Goal: Transaction & Acquisition: Purchase product/service

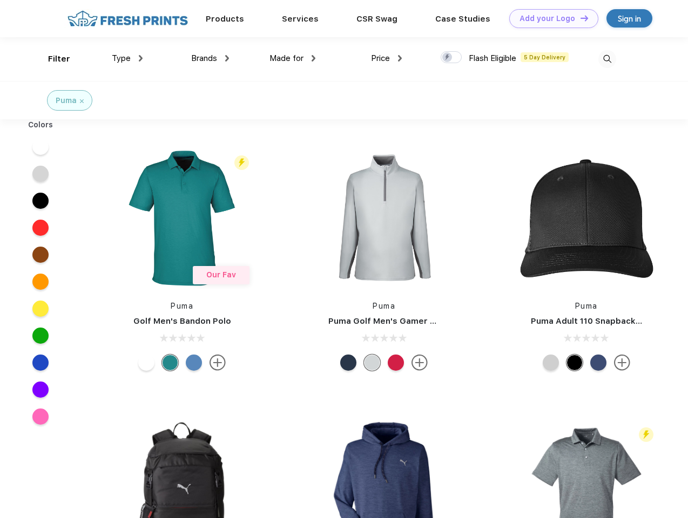
click at [550, 18] on link "Add your Logo Design Tool" at bounding box center [553, 18] width 89 height 19
click at [0, 0] on div "Design Tool" at bounding box center [0, 0] width 0 height 0
click at [579, 18] on link "Add your Logo Design Tool" at bounding box center [553, 18] width 89 height 19
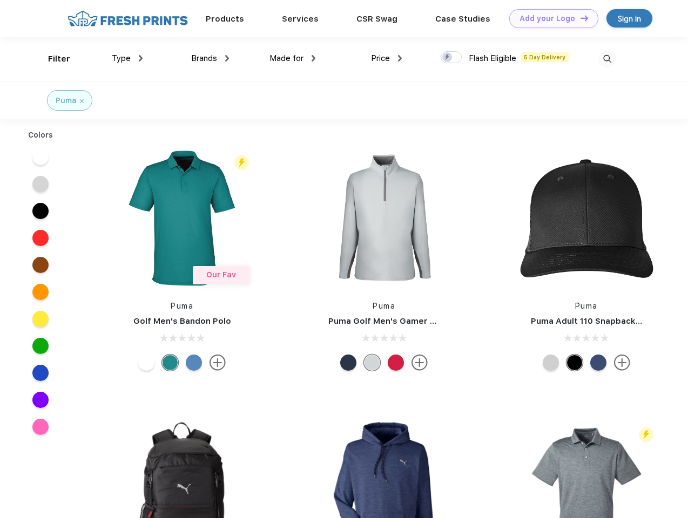
click at [52, 59] on div "Filter" at bounding box center [59, 59] width 22 height 12
click at [127, 58] on span "Type" at bounding box center [121, 58] width 19 height 10
click at [210, 58] on span "Brands" at bounding box center [204, 58] width 26 height 10
click at [293, 58] on span "Made for" at bounding box center [286, 58] width 34 height 10
click at [387, 58] on span "Price" at bounding box center [380, 58] width 19 height 10
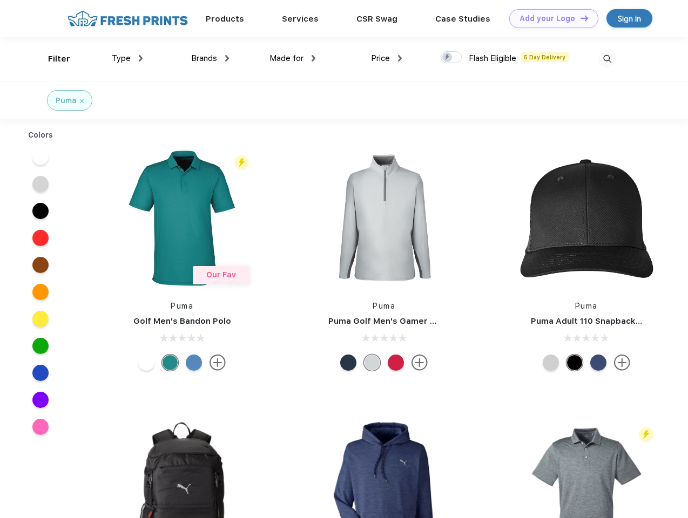
click at [451, 58] on div at bounding box center [450, 57] width 21 height 12
click at [448, 58] on input "checkbox" at bounding box center [443, 54] width 7 height 7
click at [607, 59] on img at bounding box center [607, 59] width 18 height 18
